Goal: Task Accomplishment & Management: Complete application form

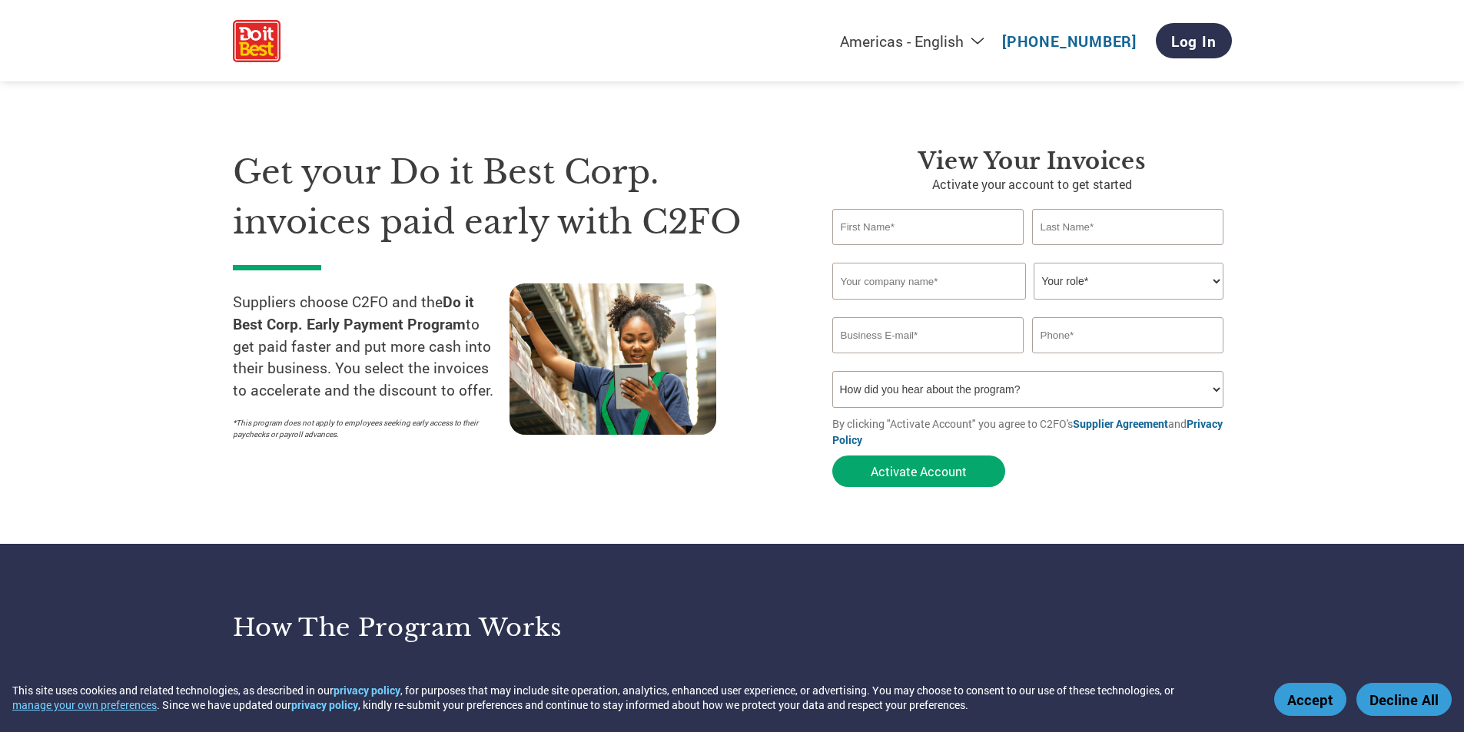
click at [916, 231] on input "text" at bounding box center [928, 227] width 192 height 36
click at [923, 218] on input "text" at bounding box center [928, 227] width 192 height 36
type input "r"
type input "RAY"
type input "[PERSON_NAME]"
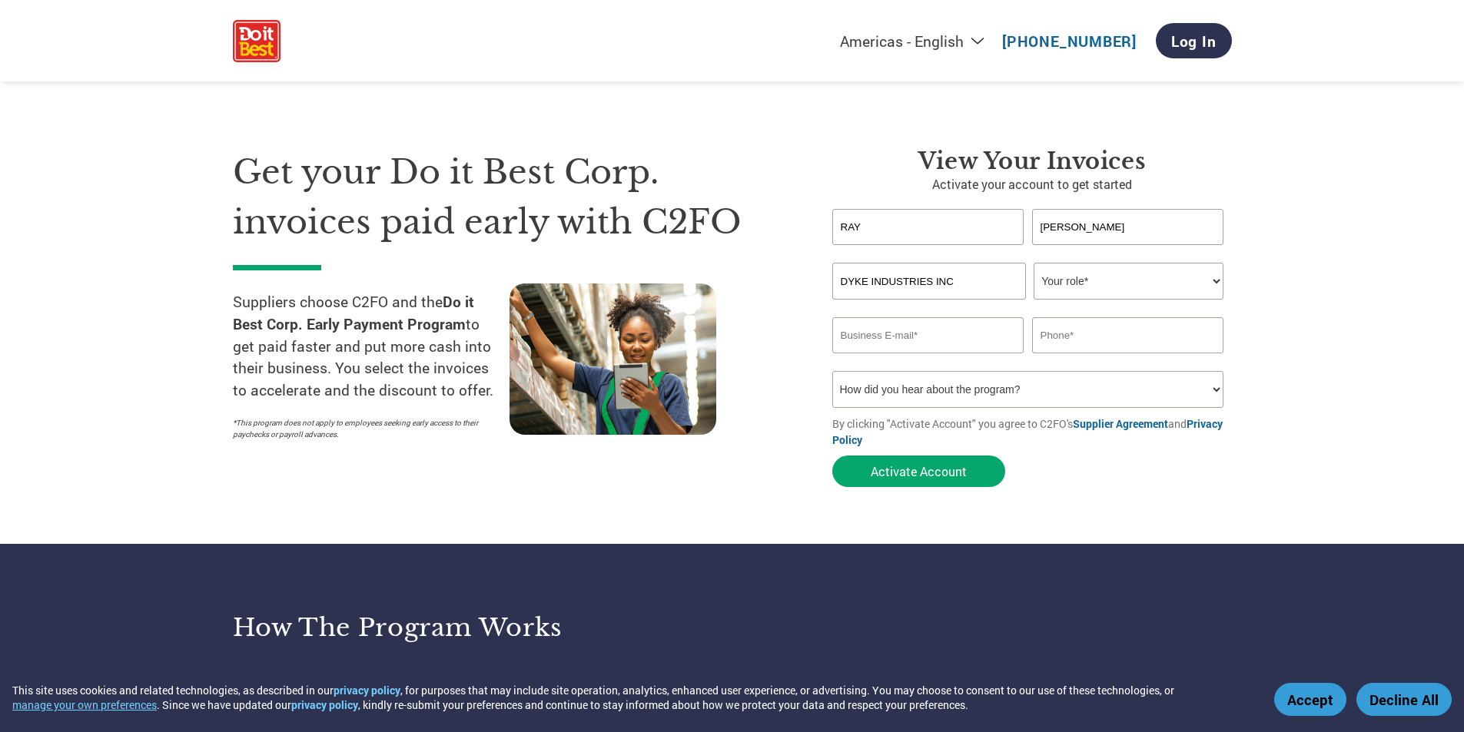
type input "DYKE INDUSTRIES INC"
click at [1178, 276] on select "Your role* CFO Controller Credit Manager Finance Director Treasurer CEO Preside…" at bounding box center [1129, 281] width 190 height 37
select select "CFO"
click at [1034, 263] on select "Your role* CFO Controller Credit Manager Finance Director Treasurer CEO Preside…" at bounding box center [1129, 281] width 190 height 37
click at [865, 334] on input "email" at bounding box center [928, 335] width 192 height 36
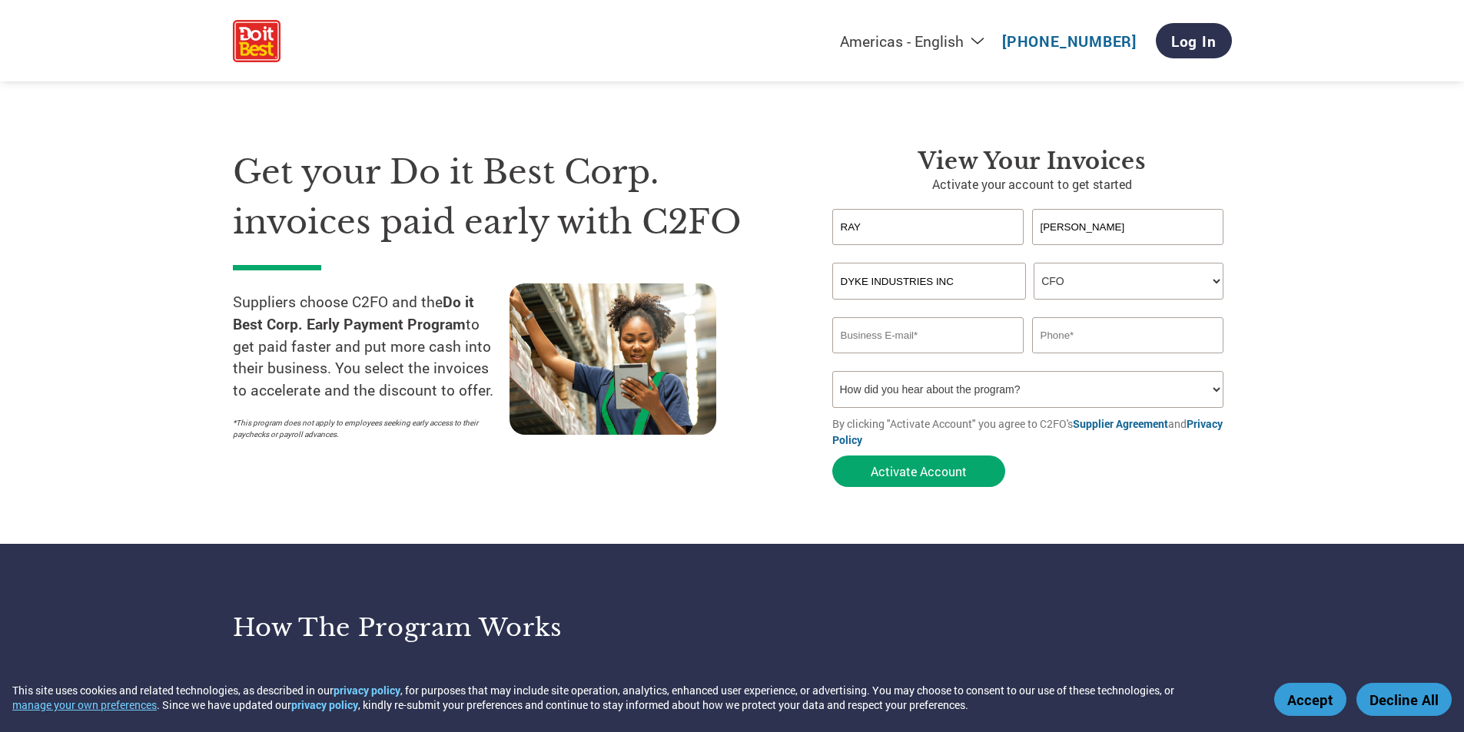
type input "[EMAIL_ADDRESS][DOMAIN_NAME]"
type input "5013762921"
click at [1006, 393] on select "How did you hear about the program? Received a letter Email Social Media Online…" at bounding box center [1028, 389] width 392 height 37
select select "Received a Letter"
click at [832, 371] on select "How did you hear about the program? Received a letter Email Social Media Online…" at bounding box center [1028, 389] width 392 height 37
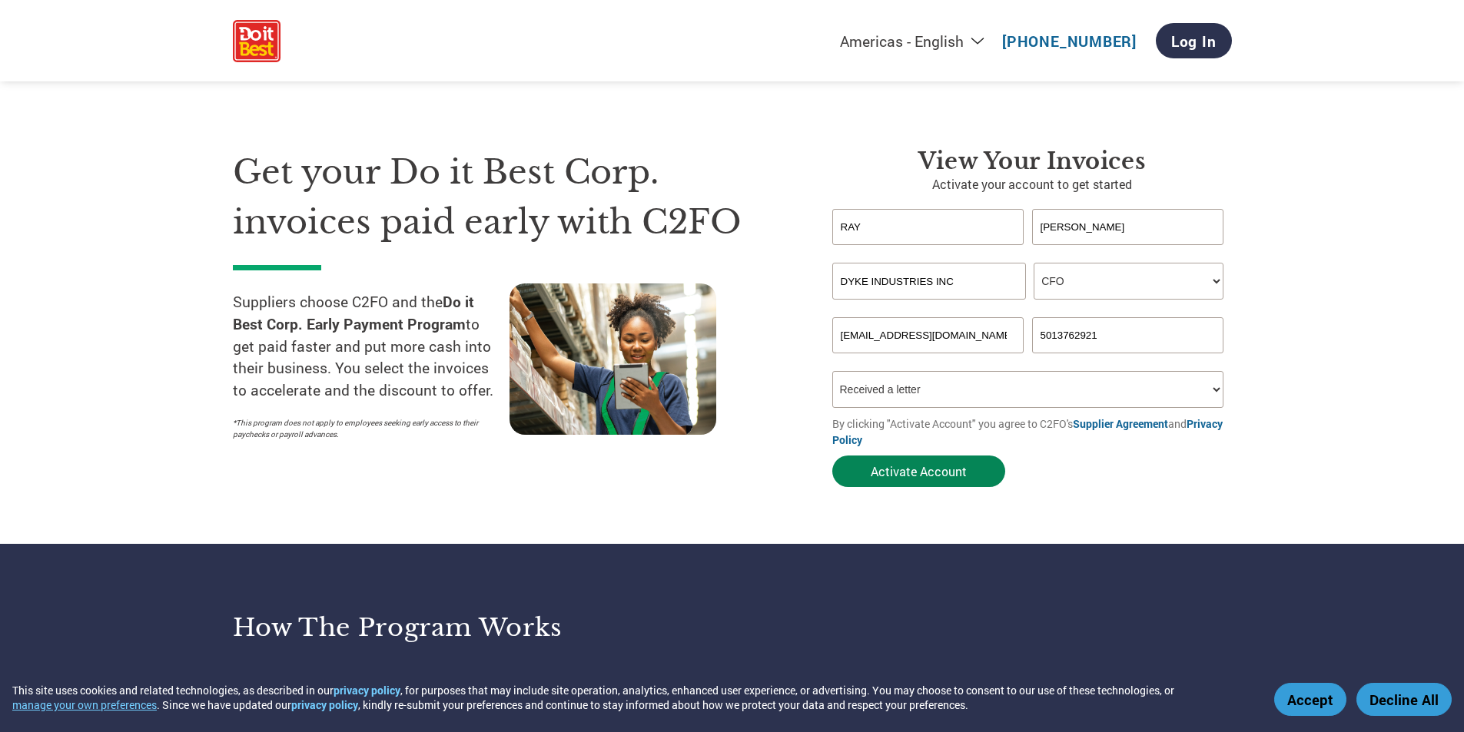
click at [927, 467] on button "Activate Account" at bounding box center [918, 472] width 173 height 32
click at [933, 386] on select "How did you hear about the program? Received a letter Email Social Media Online…" at bounding box center [1028, 389] width 392 height 37
drag, startPoint x: 1001, startPoint y: 333, endPoint x: 756, endPoint y: 324, distance: 246.1
click at [756, 324] on div "Get your Do it Best Corp. invoices paid early with C2FO Suppliers choose C2FO a…" at bounding box center [732, 290] width 999 height 409
click at [980, 342] on input "[EMAIL_ADDRESS][DOMAIN_NAME]" at bounding box center [928, 335] width 192 height 36
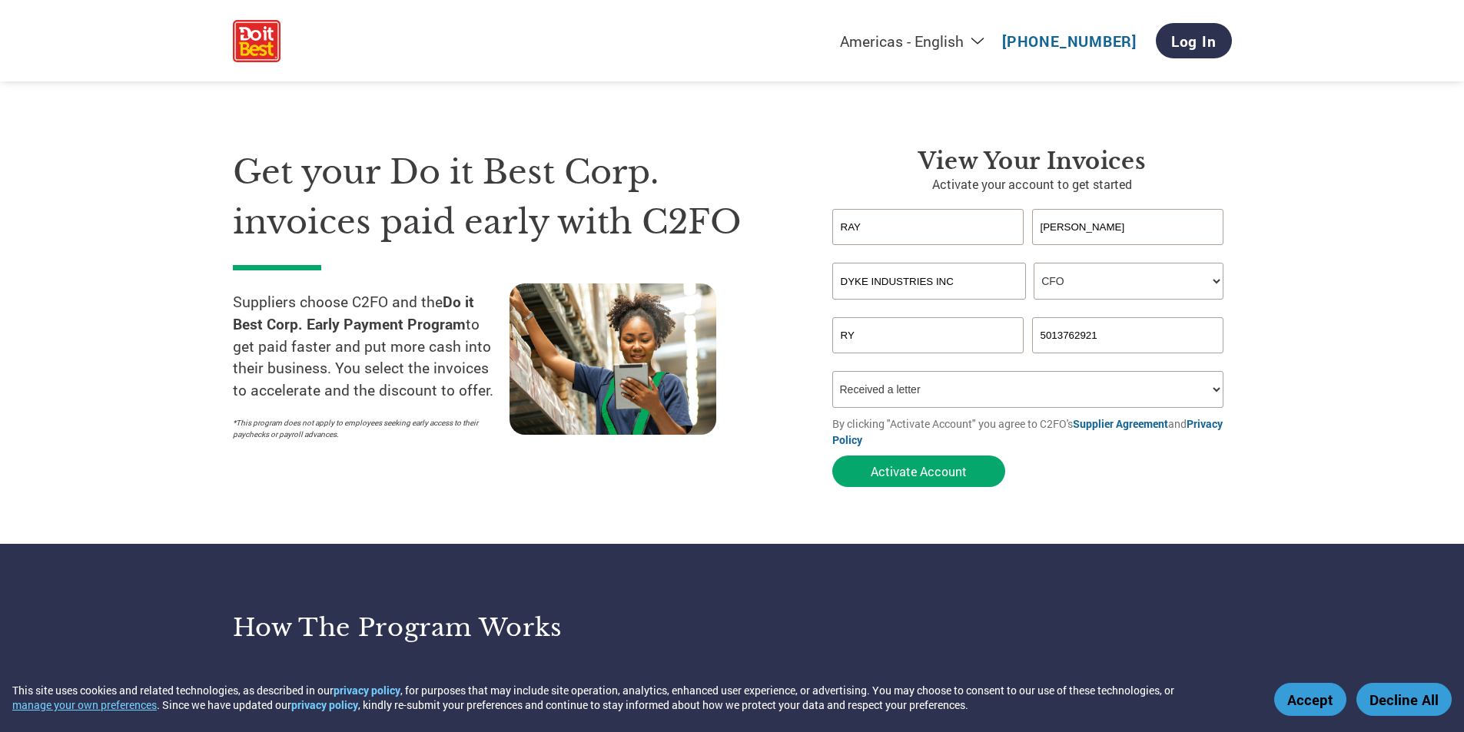
type input "R"
type input "[EMAIL_ADDRESS][PERSON_NAME][DOMAIN_NAME]"
click at [924, 468] on button "Activate Account" at bounding box center [918, 472] width 173 height 32
